Goal: Navigation & Orientation: Find specific page/section

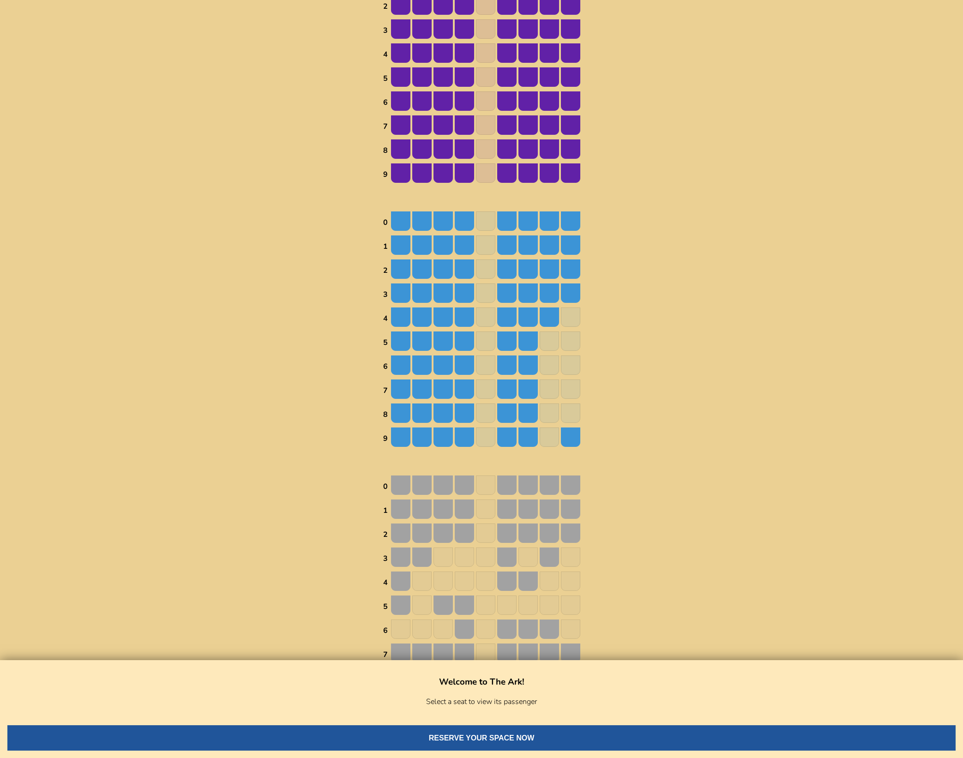
scroll to position [40, 0]
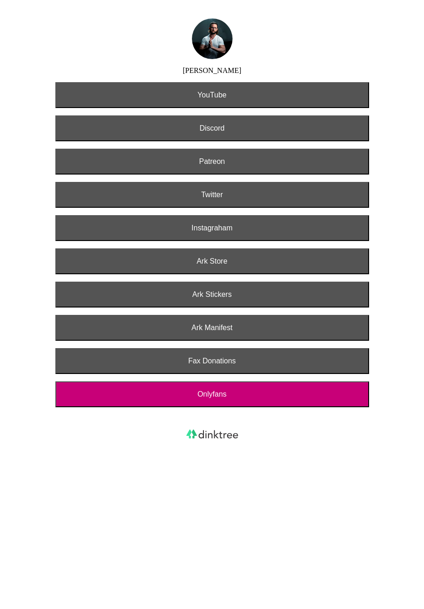
click at [215, 288] on button "Ark Stickers" at bounding box center [212, 295] width 314 height 26
